Goal: Navigation & Orientation: Find specific page/section

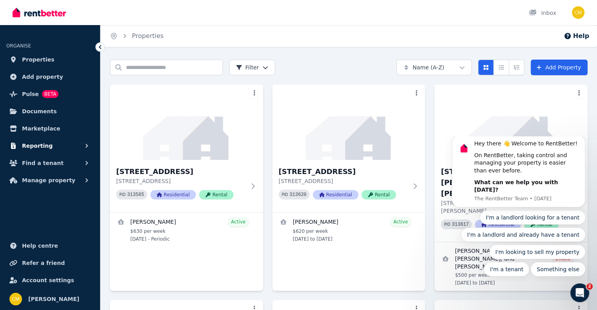
drag, startPoint x: 0, startPoint y: 0, endPoint x: 37, endPoint y: 149, distance: 153.4
click at [37, 149] on span "Reporting" at bounding box center [37, 145] width 31 height 9
click at [81, 215] on button "Manage property" at bounding box center [50, 214] width 88 height 16
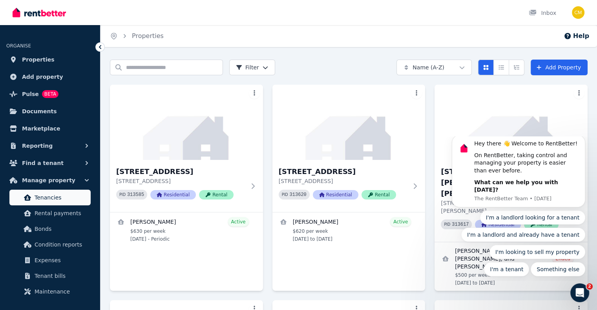
click at [55, 195] on span "Tenancies" at bounding box center [61, 197] width 53 height 9
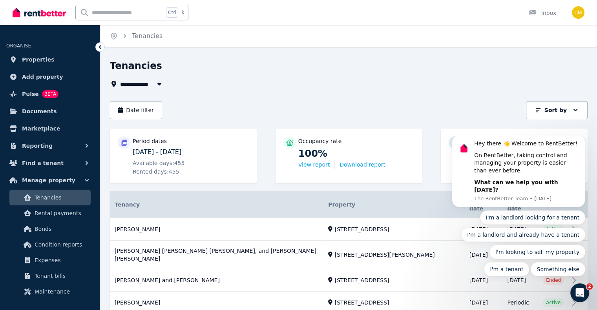
click at [349, 56] on div "**********" at bounding box center [298, 155] width 597 height 310
click at [579, 113] on button "Sort by" at bounding box center [557, 110] width 62 height 18
click at [451, 95] on div "**********" at bounding box center [349, 264] width 478 height 409
click at [581, 293] on icon "Open Intercom Messenger" at bounding box center [578, 292] width 13 height 13
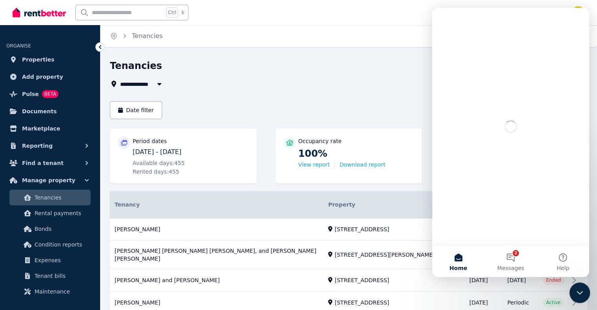
click at [579, 292] on icon "Close Intercom Messenger" at bounding box center [578, 291] width 5 height 3
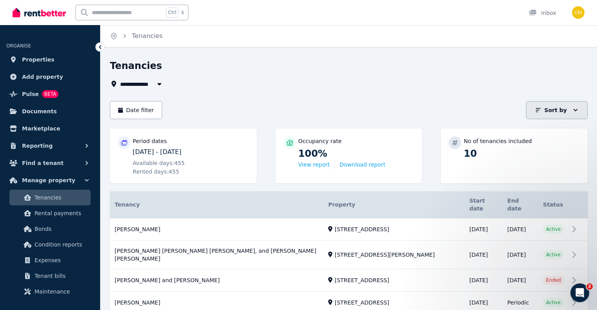
drag, startPoint x: 574, startPoint y: 105, endPoint x: 9, endPoint y: 7, distance: 573.2
click at [574, 105] on button "Sort by" at bounding box center [557, 110] width 62 height 18
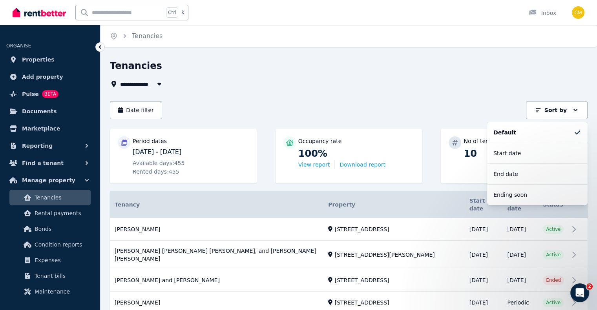
click at [453, 101] on div "Date filter Sort by Sort by Default Start date End date Ending soon" at bounding box center [349, 110] width 478 height 18
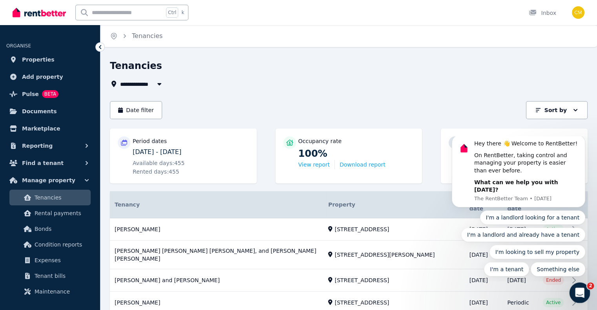
drag, startPoint x: 575, startPoint y: 292, endPoint x: 582, endPoint y: 292, distance: 6.3
click at [582, 292] on icon "Open Intercom Messenger" at bounding box center [578, 292] width 13 height 13
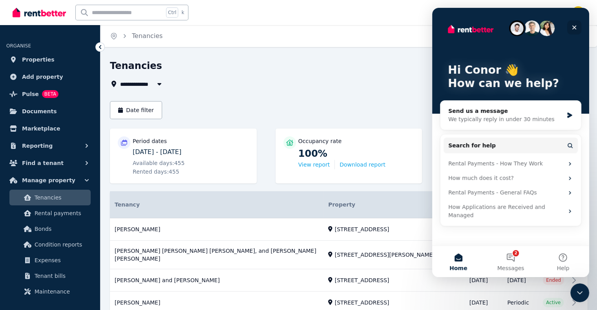
click at [573, 26] on icon "Close" at bounding box center [574, 27] width 6 height 6
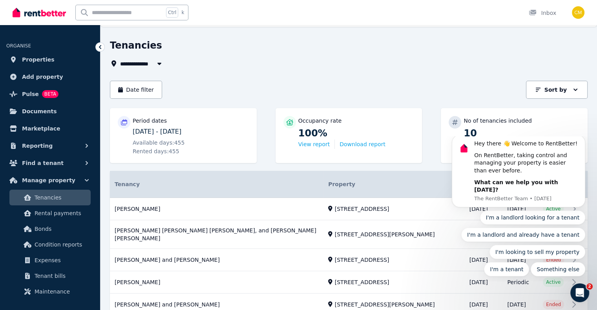
scroll to position [39, 0]
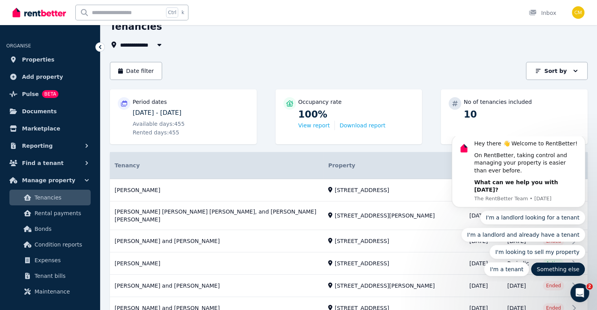
click at [559, 270] on button "Something else" at bounding box center [558, 270] width 55 height 14
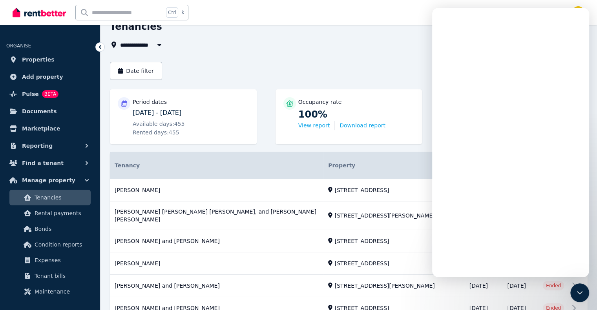
click at [356, 15] on div "Ctrl k Inbox" at bounding box center [285, 12] width 545 height 25
click at [414, 11] on div "Ctrl k Inbox" at bounding box center [285, 12] width 545 height 25
click at [575, 293] on icon "Close Intercom Messenger" at bounding box center [578, 291] width 9 height 9
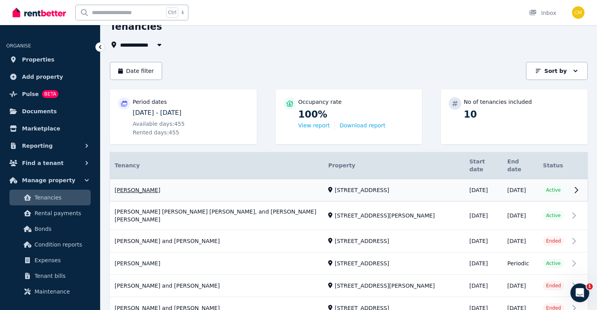
scroll to position [151, 0]
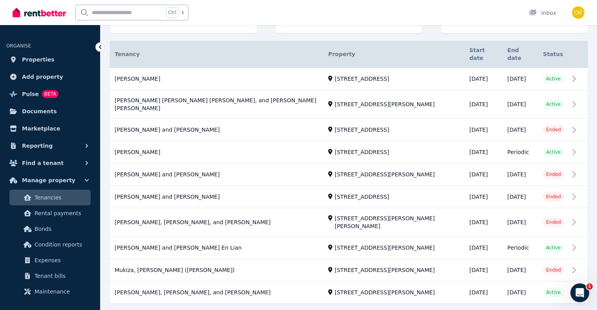
click at [523, 7] on div "Start date" at bounding box center [537, 3] width 88 height 8
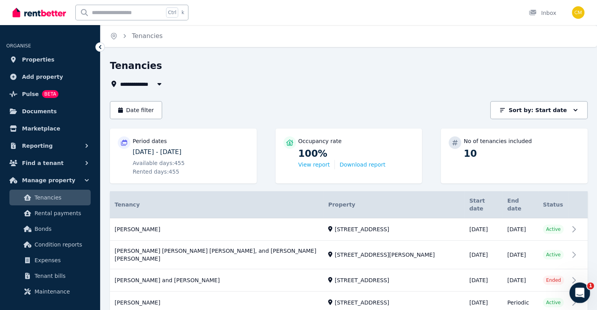
click at [576, 295] on icon "Open Intercom Messenger" at bounding box center [578, 292] width 13 height 13
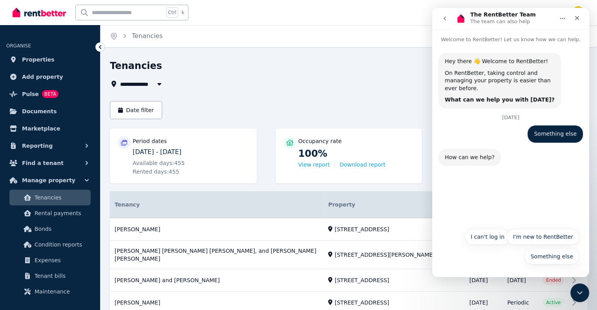
click at [509, 203] on div "Hey there 👋 Welcome to RentBetter! On RentBetter, taking control and managing y…" at bounding box center [510, 134] width 157 height 181
drag, startPoint x: 443, startPoint y: 20, endPoint x: 445, endPoint y: 16, distance: 4.6
click at [443, 20] on icon "go back" at bounding box center [445, 18] width 6 height 6
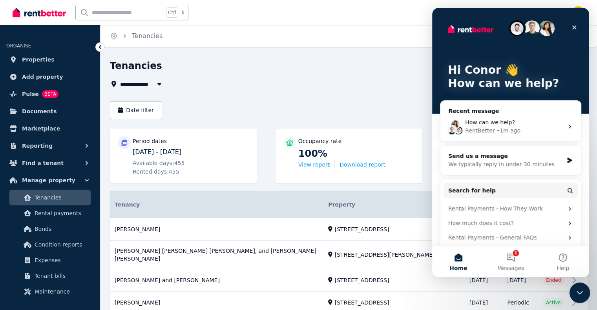
click at [584, 290] on div "Close Intercom Messenger" at bounding box center [578, 292] width 19 height 19
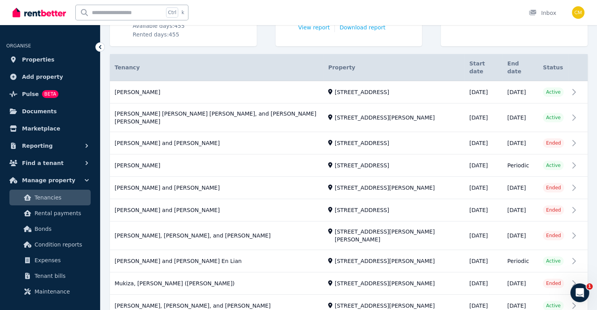
scroll to position [151, 0]
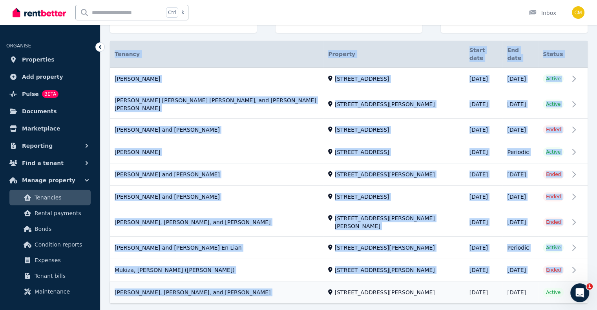
drag, startPoint x: 104, startPoint y: 68, endPoint x: 559, endPoint y: 277, distance: 500.9
click at [559, 277] on div "**********" at bounding box center [348, 120] width 496 height 423
copy table "Tenancy Details Property Start date End date Status [PERSON_NAME][GEOGRAPHIC_DA…"
click at [346, 298] on div "**********" at bounding box center [348, 120] width 496 height 423
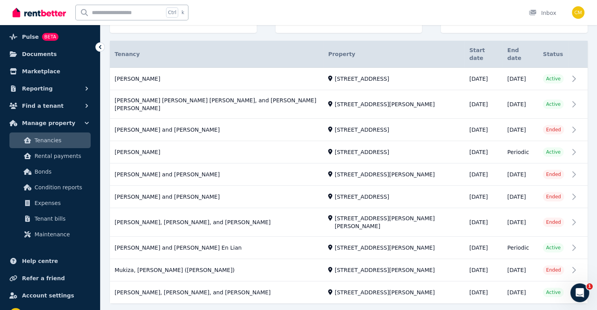
scroll to position [72, 0]
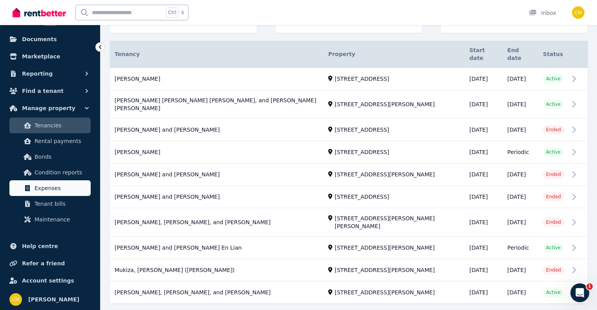
click at [58, 186] on span "Expenses" at bounding box center [61, 188] width 53 height 9
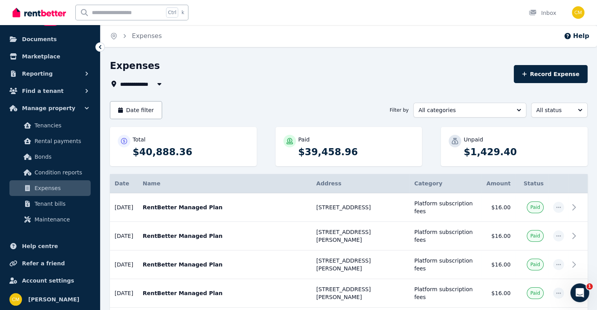
click at [297, 75] on div "**********" at bounding box center [309, 74] width 399 height 29
click at [304, 76] on div "**********" at bounding box center [309, 74] width 399 height 29
